Goal: Navigation & Orientation: Understand site structure

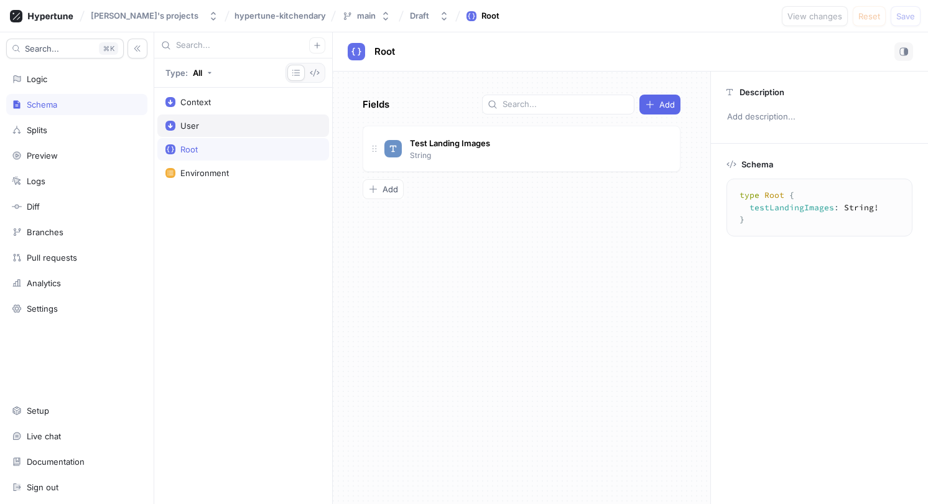
click at [245, 124] on div "User" at bounding box center [244, 126] width 156 height 10
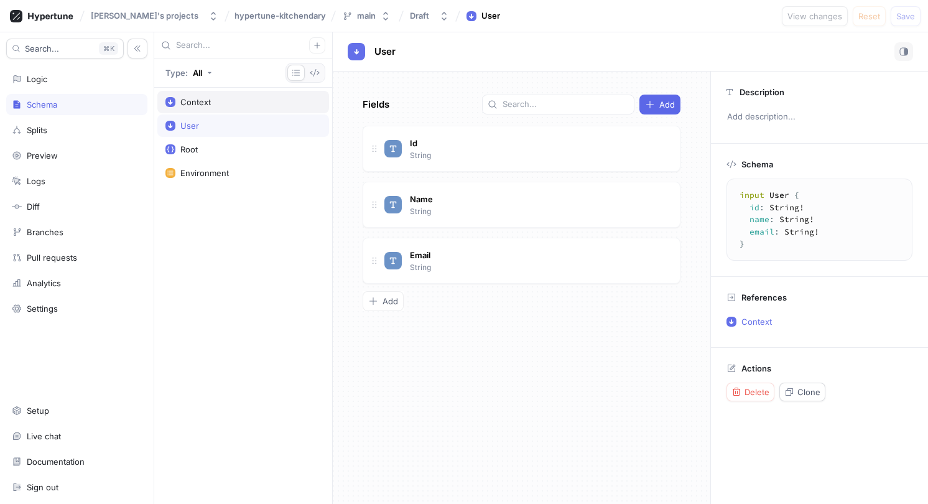
click at [256, 103] on div "Context" at bounding box center [244, 102] width 156 height 10
type textarea "input Context { user: User! environment: Environment! }"
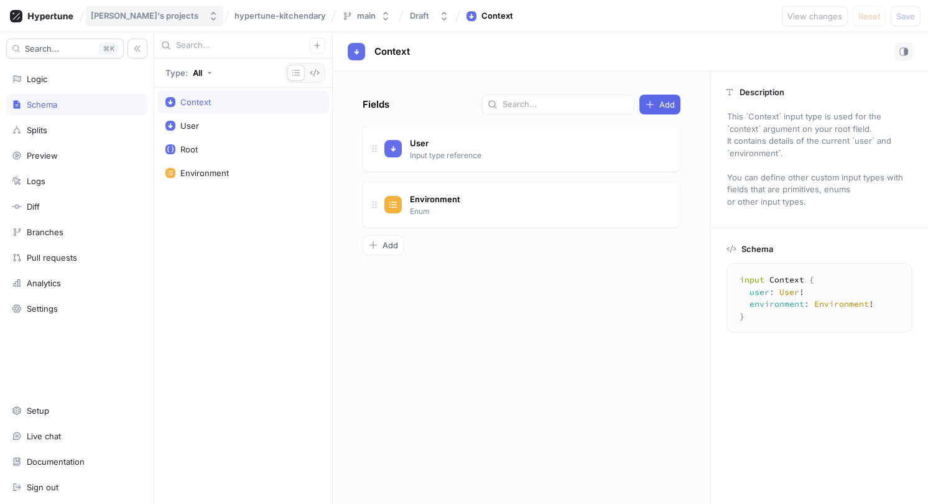
click at [131, 12] on div "[PERSON_NAME]'s projects" at bounding box center [145, 16] width 108 height 11
click at [238, 26] on div "[PERSON_NAME]'s projects hypertune-kitchendary main Draft Context View changes …" at bounding box center [464, 16] width 928 height 32
click at [248, 19] on span "hypertune-kitchendary" at bounding box center [280, 15] width 91 height 9
click at [343, 21] on div "main" at bounding box center [360, 16] width 34 height 11
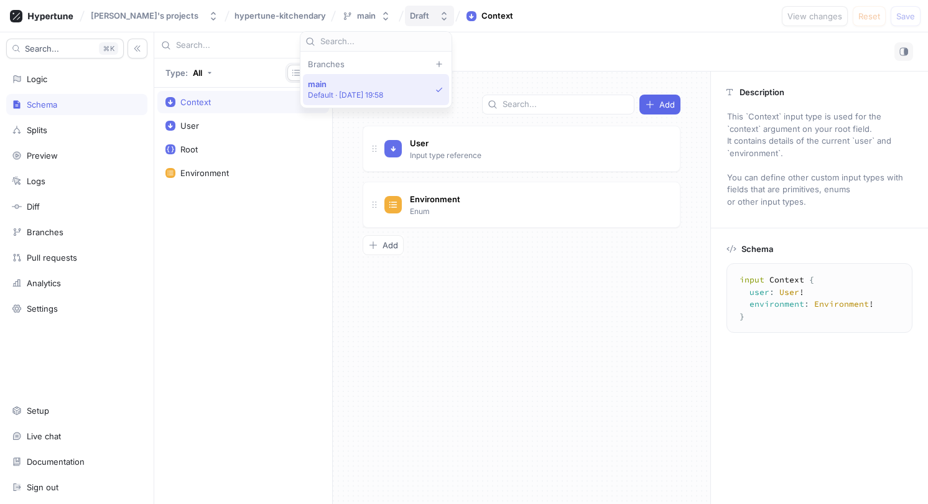
click at [405, 22] on button "Draft" at bounding box center [429, 16] width 49 height 21
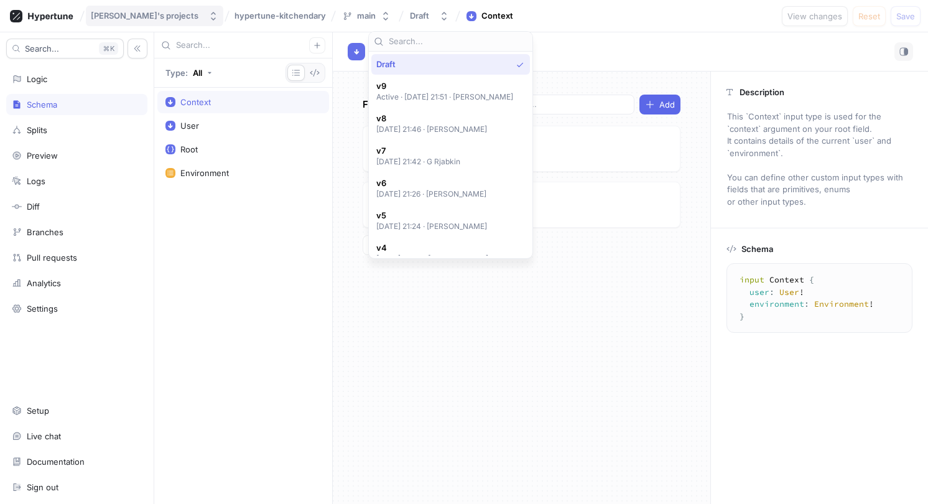
click at [125, 20] on div "[PERSON_NAME]'s projects" at bounding box center [145, 16] width 108 height 11
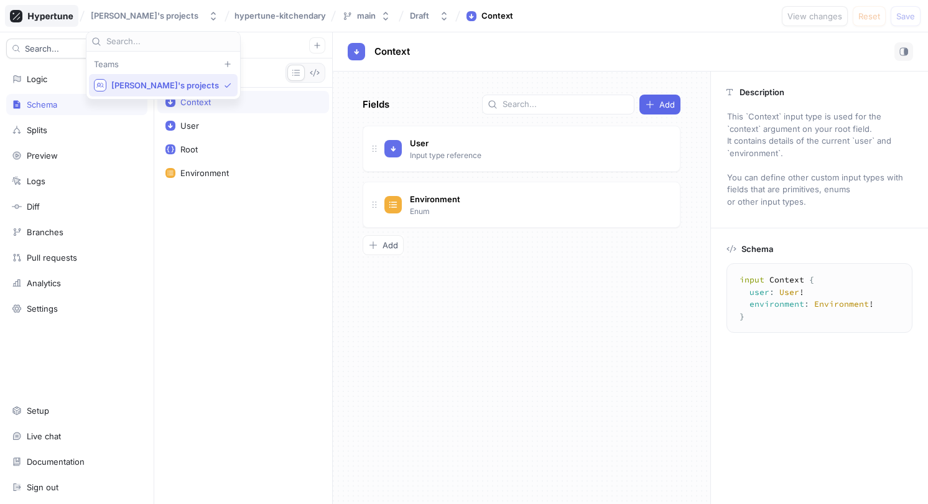
click at [50, 12] on icon at bounding box center [41, 16] width 63 height 12
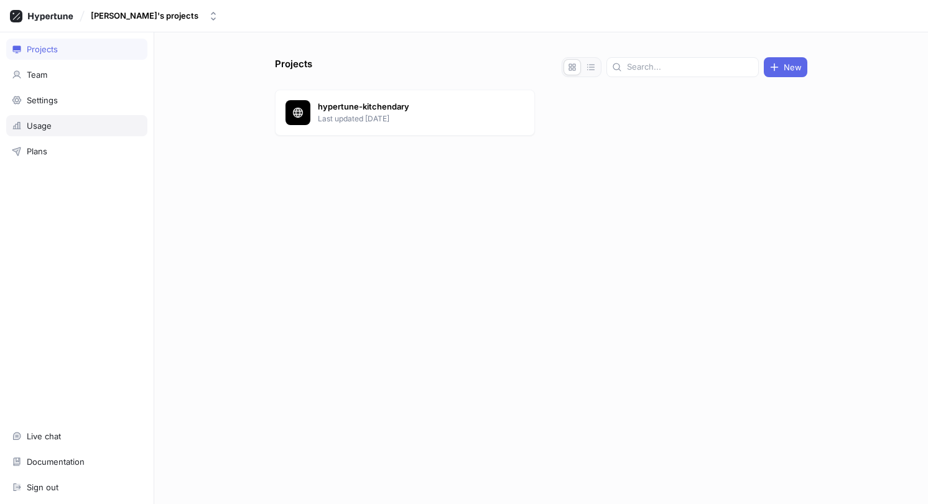
click at [77, 123] on div "Usage" at bounding box center [77, 126] width 130 height 10
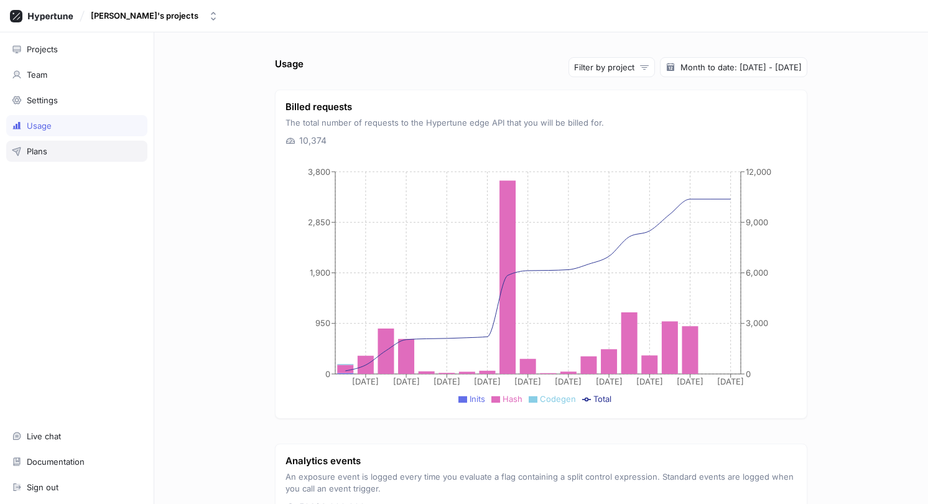
click at [57, 150] on div "Plans" at bounding box center [77, 151] width 130 height 10
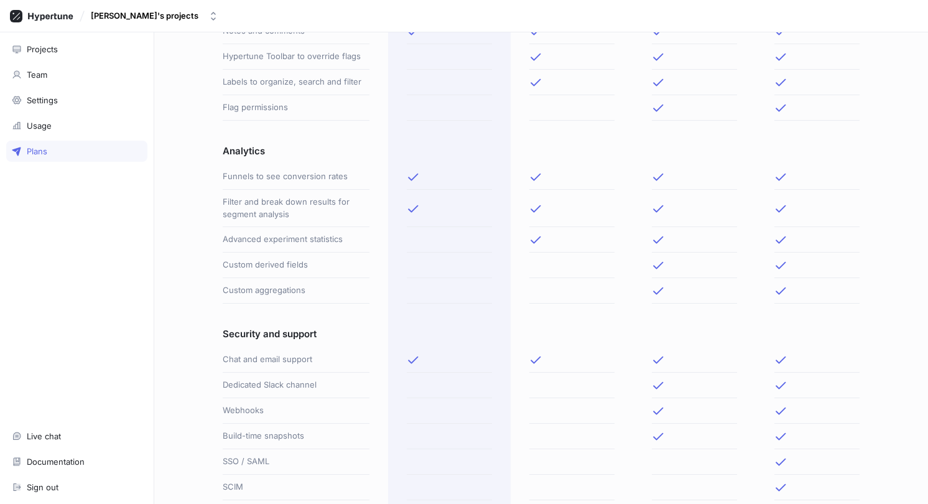
scroll to position [571, 0]
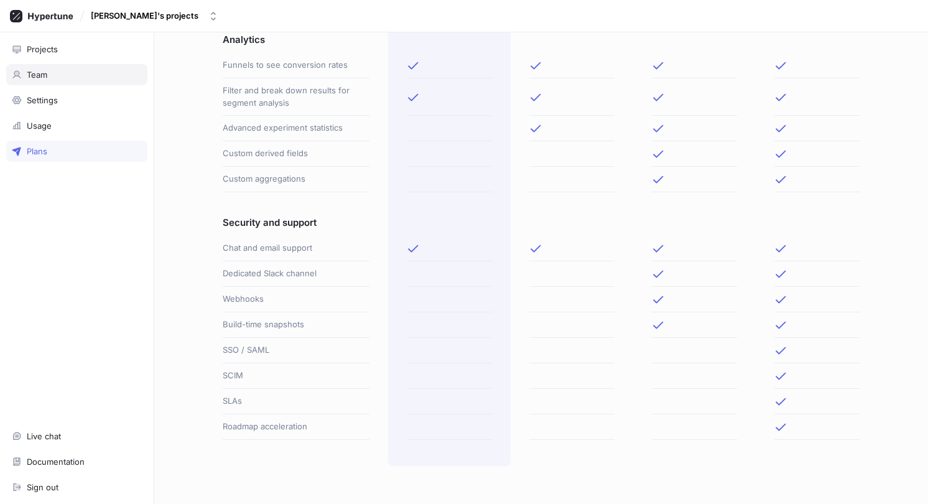
click at [63, 76] on div "Team" at bounding box center [77, 75] width 130 height 10
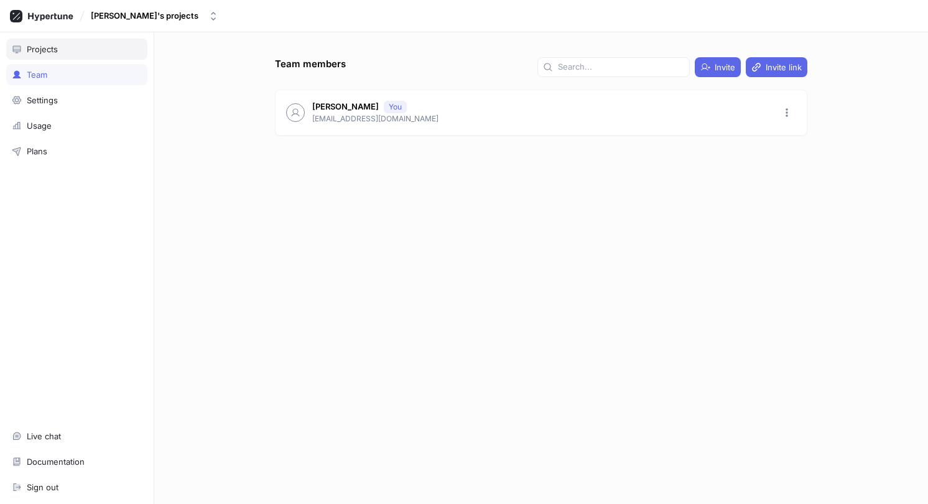
click at [75, 57] on div "Projects" at bounding box center [76, 49] width 141 height 21
